Goal: Answer question/provide support

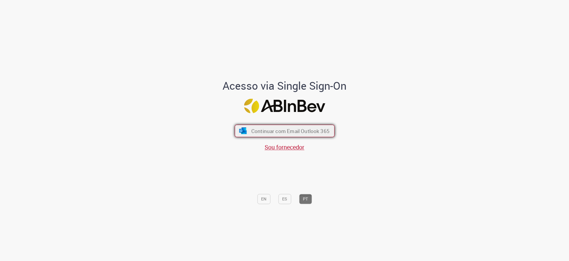
click at [265, 130] on span "Continuar com Email Outlook 365" at bounding box center [290, 130] width 78 height 7
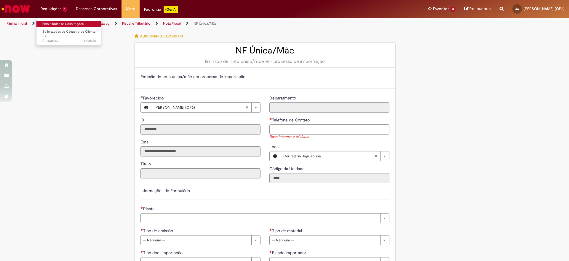
click at [58, 24] on link "Exibir Todas as Solicitações" at bounding box center [68, 24] width 65 height 7
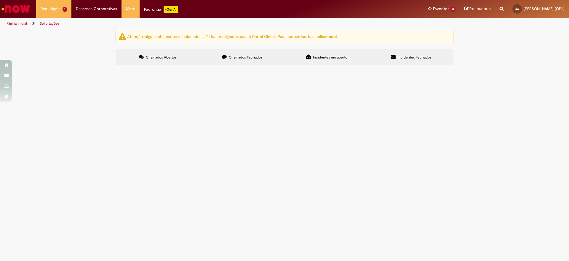
click at [0, 0] on span "R13450846" at bounding box center [0, 0] width 0 height 0
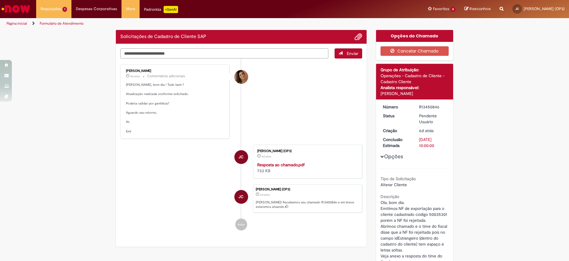
click at [140, 56] on textarea "Digite sua mensagem aqui..." at bounding box center [224, 53] width 208 height 10
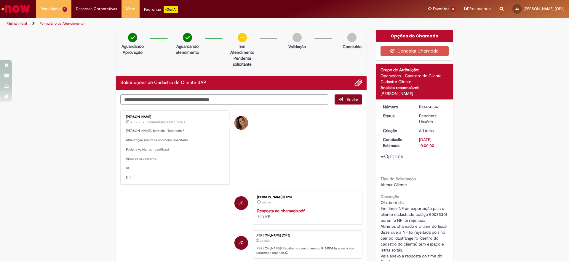
type textarea "**********"
click at [337, 96] on button "Enviar" at bounding box center [349, 99] width 28 height 10
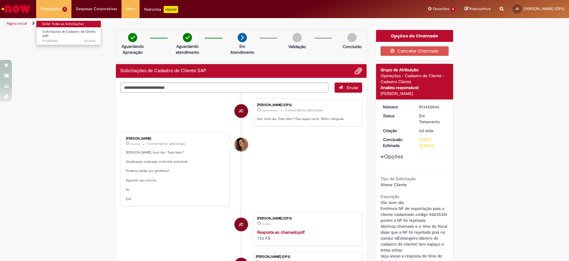
click at [56, 25] on link "Exibir Todas as Solicitações" at bounding box center [68, 24] width 65 height 7
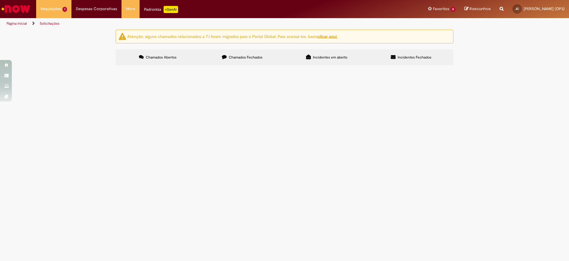
click at [0, 0] on div "Exportar como PDF Exportar como Excel Exportar como CSV Itens solicitados Númer…" at bounding box center [0, 0] width 0 height 0
click at [0, 0] on td "R13450846" at bounding box center [0, 0] width 0 height 0
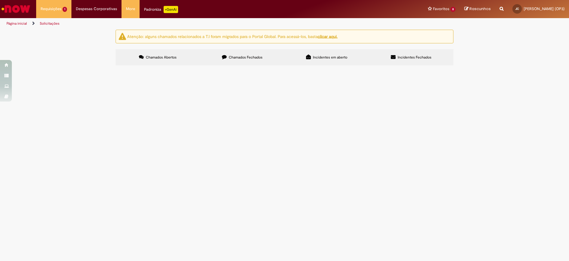
click at [0, 0] on span "R13450846" at bounding box center [0, 0] width 0 height 0
click at [0, 0] on td "R13450846" at bounding box center [0, 0] width 0 height 0
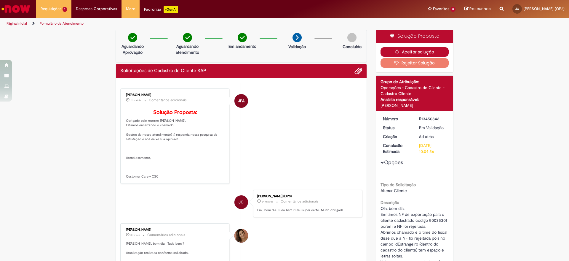
click at [416, 50] on button "Aceitar solução" at bounding box center [415, 51] width 68 height 9
